Goal: Navigation & Orientation: Find specific page/section

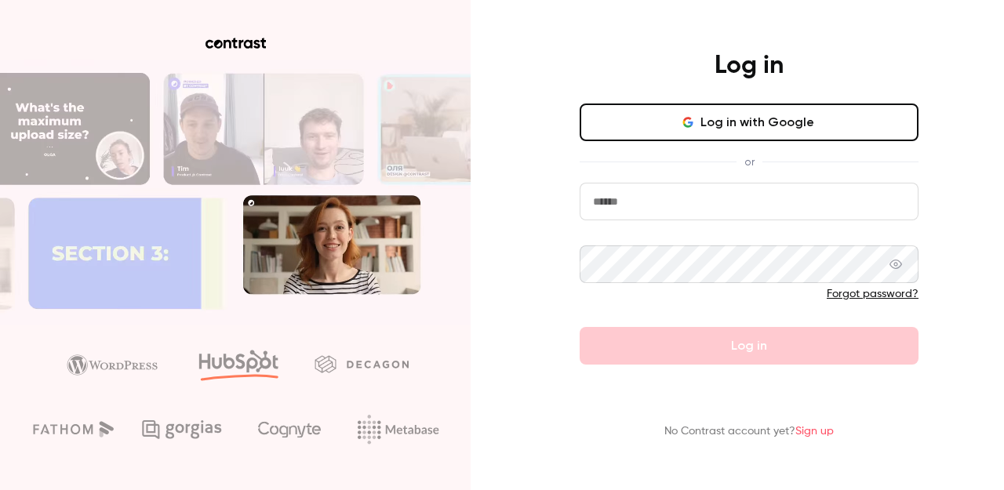
click at [711, 124] on button "Log in with Google" at bounding box center [748, 122] width 339 height 38
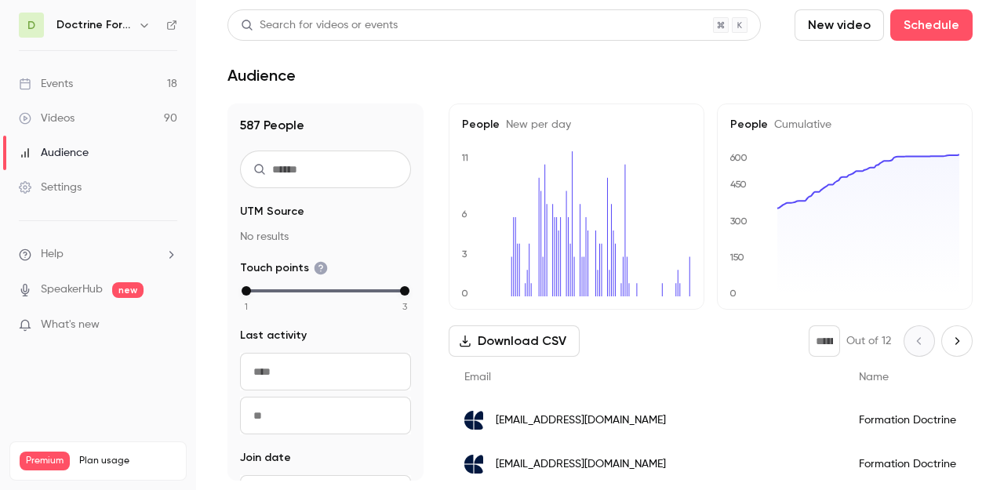
click at [95, 32] on h6 "Doctrine Formation Avocats" at bounding box center [93, 25] width 75 height 16
click at [96, 24] on h6 "Doctrine Formation Avocats" at bounding box center [93, 25] width 75 height 16
click at [145, 26] on icon "button" at bounding box center [143, 26] width 7 height 4
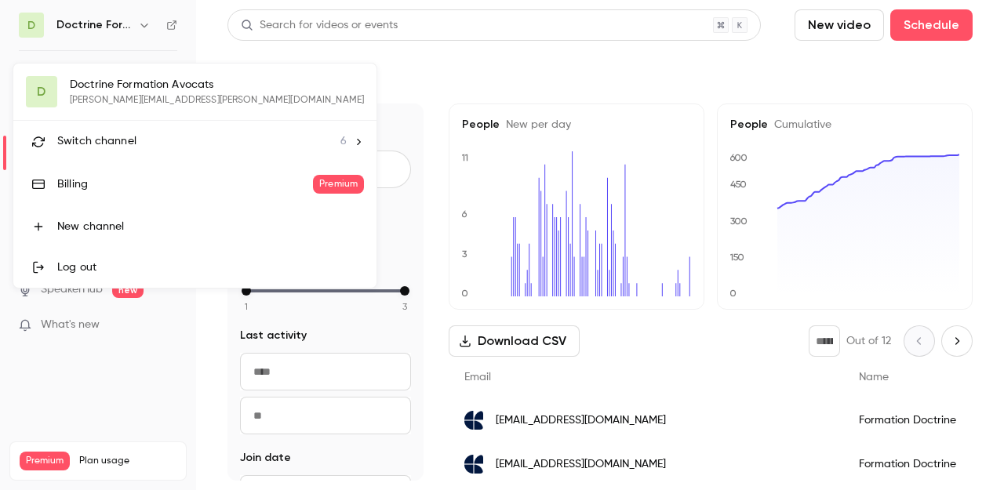
click at [120, 85] on div "D Doctrine Formation Avocats [PERSON_NAME][EMAIL_ADDRESS][PERSON_NAME][DOMAIN_N…" at bounding box center [194, 176] width 363 height 224
click at [108, 88] on div "D Doctrine Formation Avocats [PERSON_NAME][EMAIL_ADDRESS][PERSON_NAME][DOMAIN_N…" at bounding box center [194, 176] width 363 height 224
click at [50, 83] on div "D Doctrine Formation Avocats [PERSON_NAME][EMAIL_ADDRESS][PERSON_NAME][DOMAIN_N…" at bounding box center [194, 176] width 363 height 224
click at [146, 134] on div "Switch channel 6" at bounding box center [201, 141] width 289 height 16
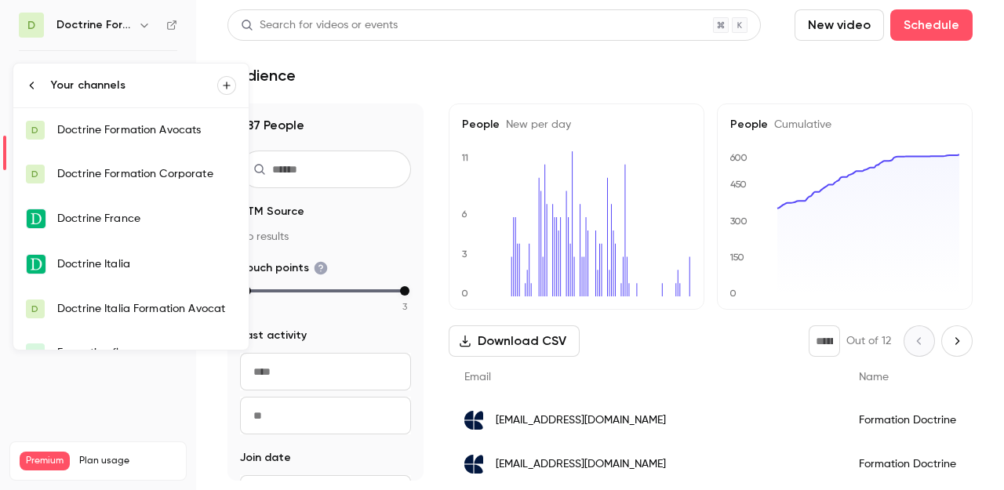
click at [102, 264] on div "Doctrine Italia" at bounding box center [146, 264] width 179 height 16
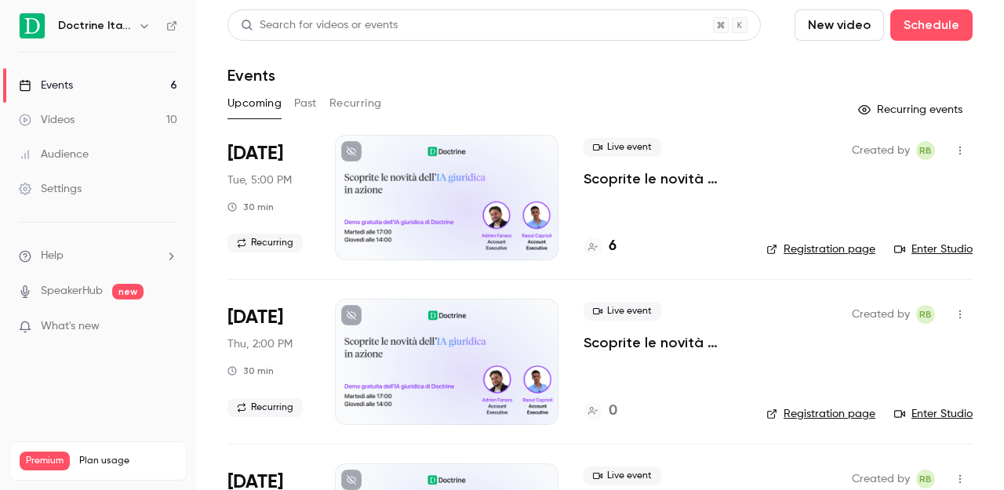
click at [319, 106] on div "Upcoming Past Recurring" at bounding box center [599, 103] width 745 height 25
click at [311, 103] on button "Past" at bounding box center [305, 103] width 23 height 25
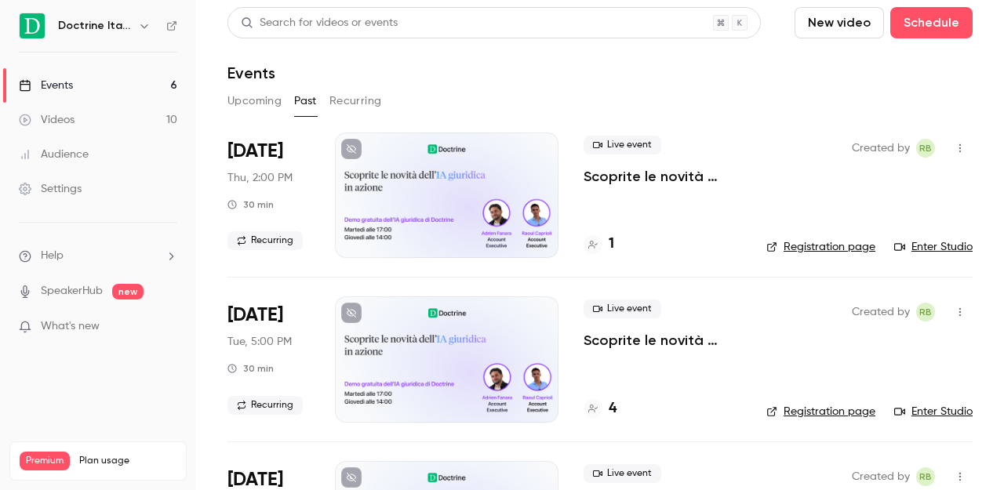
click at [242, 101] on button "Upcoming" at bounding box center [254, 101] width 54 height 25
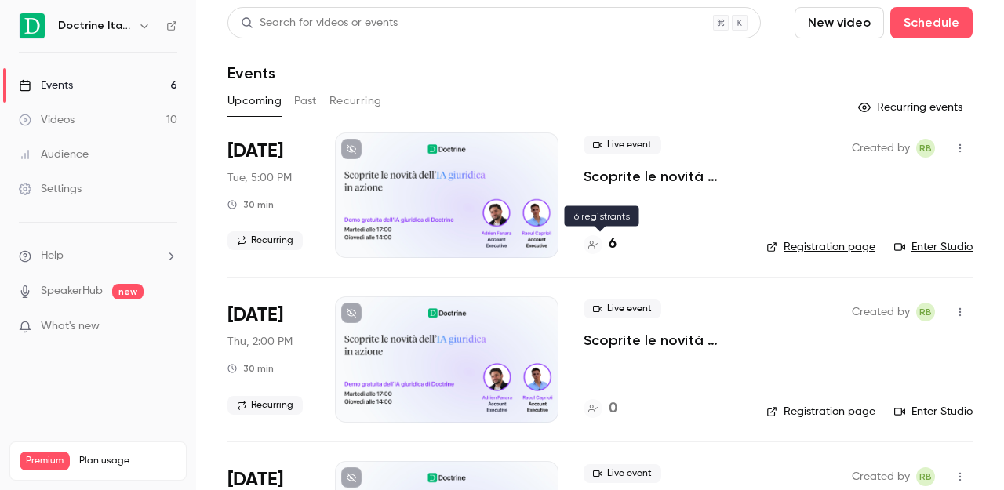
click at [611, 244] on h4 "6" at bounding box center [612, 244] width 8 height 21
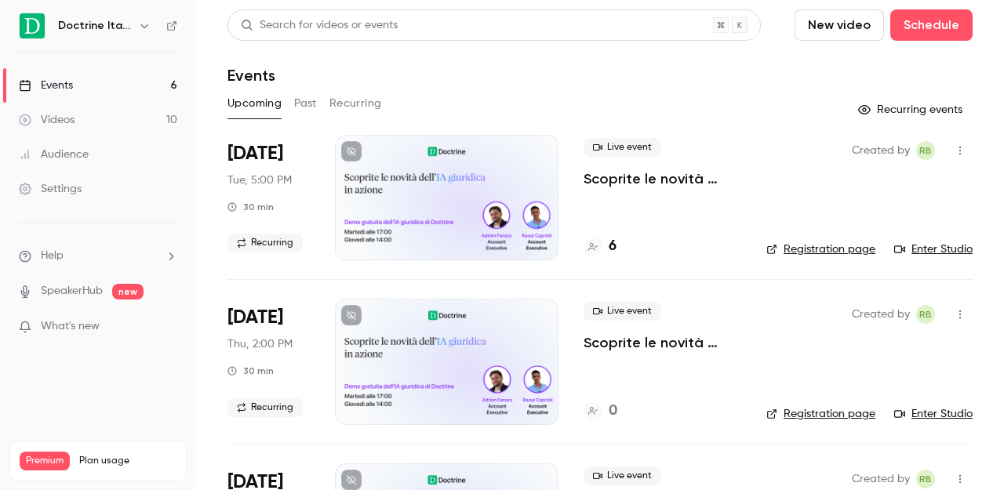
scroll to position [2, 0]
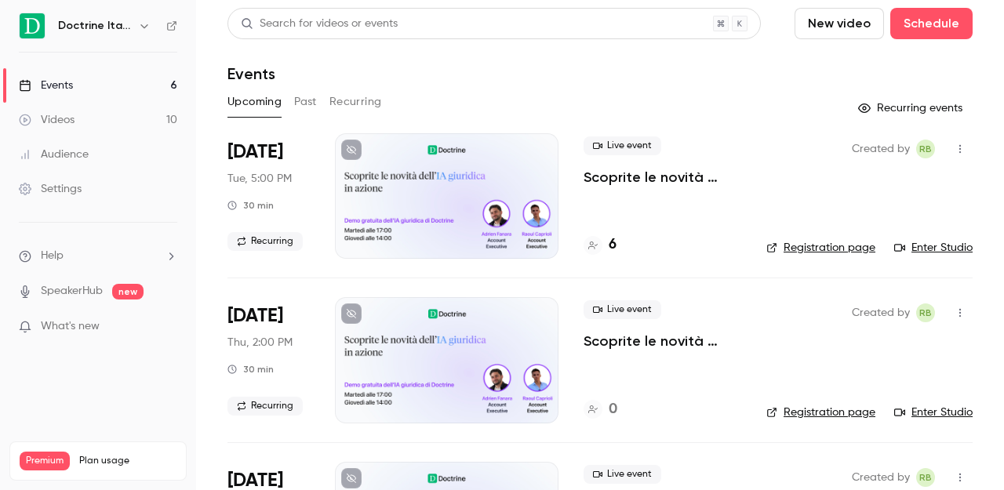
click at [148, 27] on icon "button" at bounding box center [144, 26] width 13 height 13
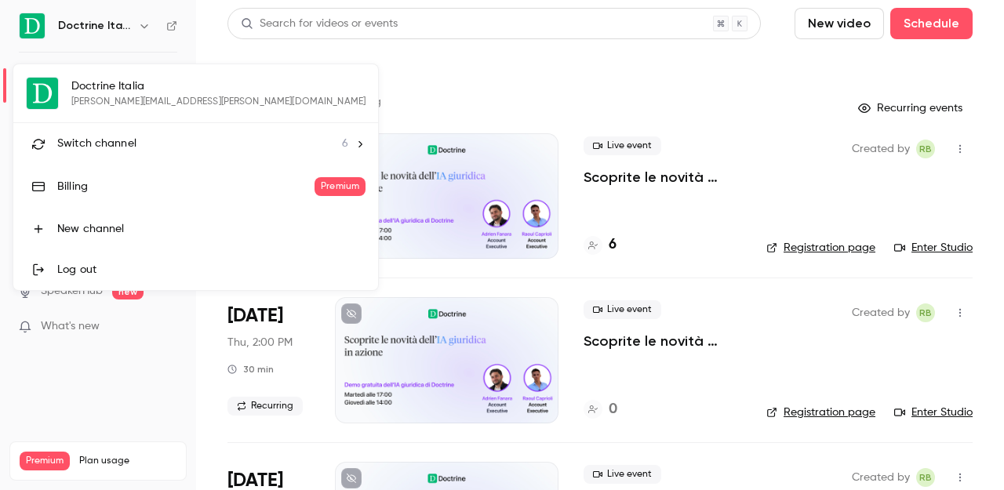
click at [228, 137] on li "Switch channel 6" at bounding box center [195, 144] width 365 height 42
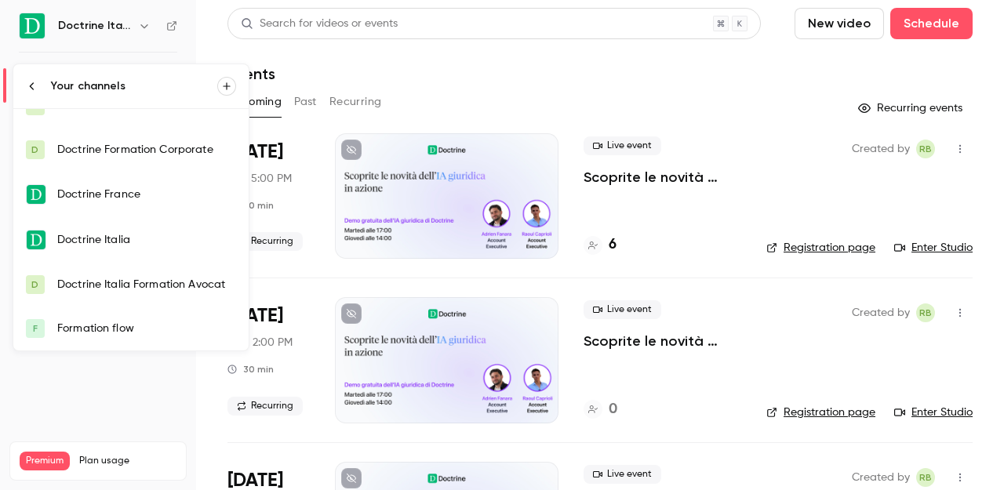
scroll to position [24, 0]
click at [118, 281] on div "Doctrine Italia Formation Avocat" at bounding box center [146, 286] width 179 height 16
